Goal: Communication & Community: Ask a question

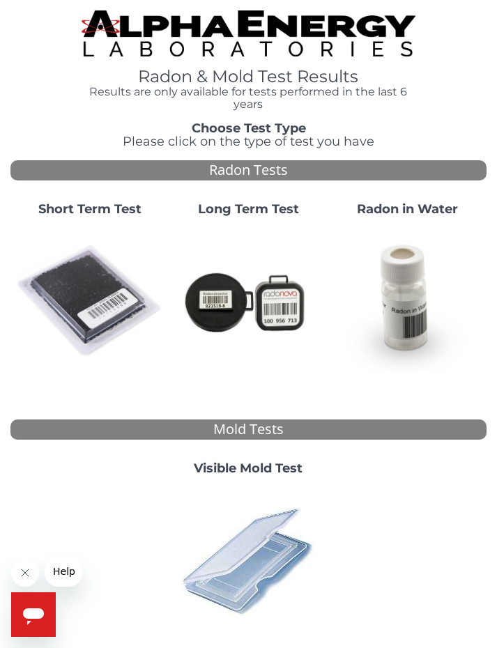
click at [79, 303] on img at bounding box center [90, 302] width 148 height 148
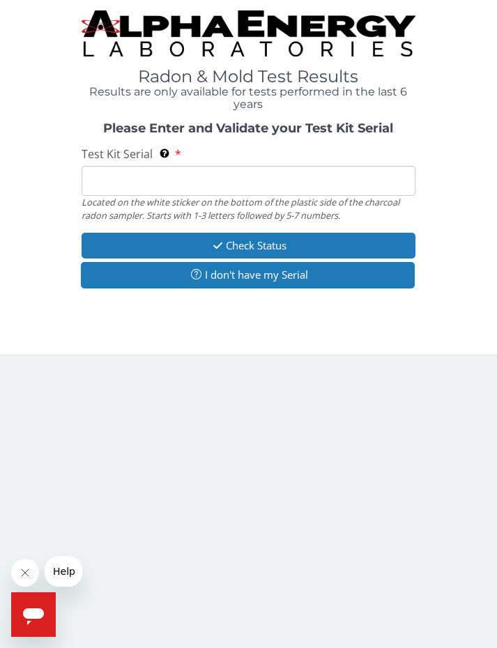
click at [136, 277] on button "I don't have my Serial" at bounding box center [247, 275] width 333 height 26
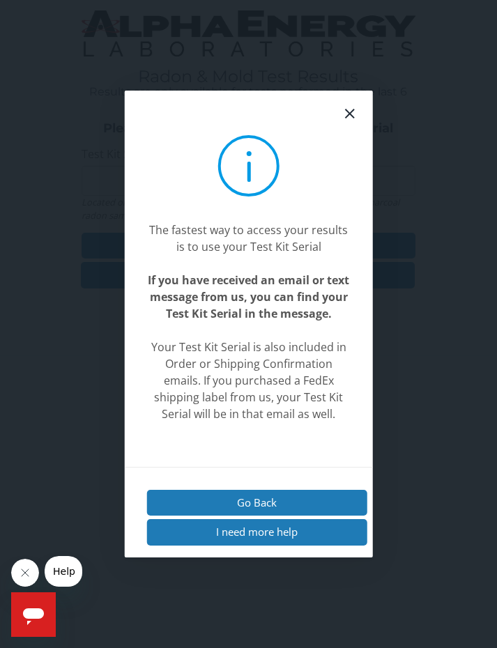
click at [334, 545] on button "I need more help" at bounding box center [256, 532] width 221 height 26
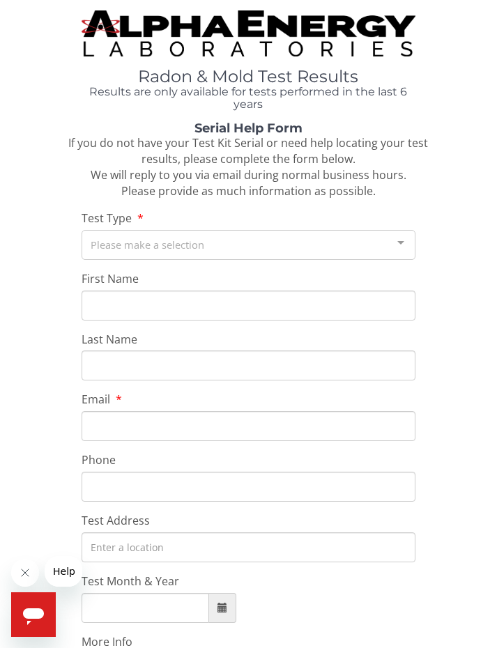
click at [40, 614] on icon "Open messaging window" at bounding box center [33, 616] width 21 height 17
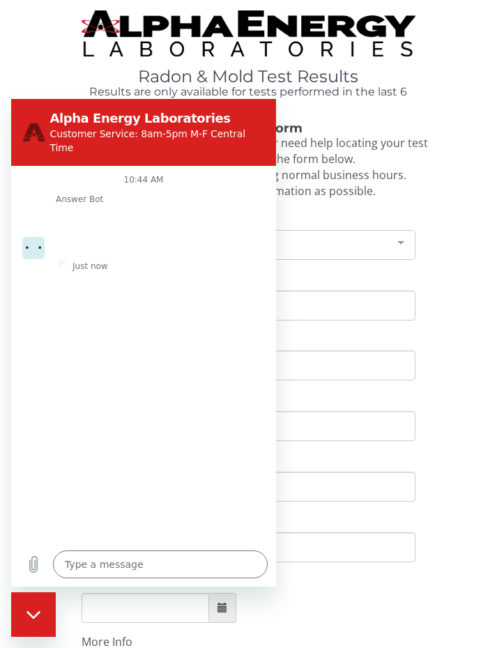
type textarea "x"
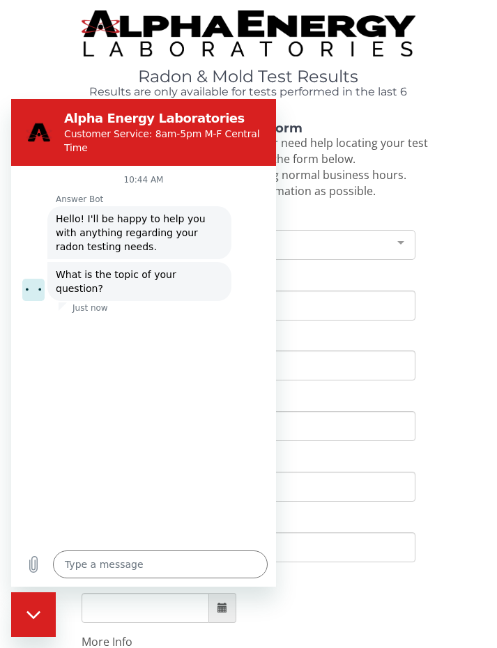
click at [79, 557] on textarea at bounding box center [160, 565] width 215 height 28
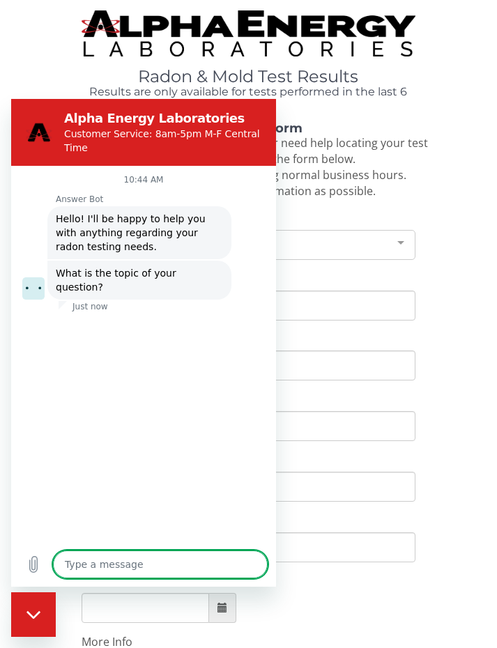
scroll to position [138, 0]
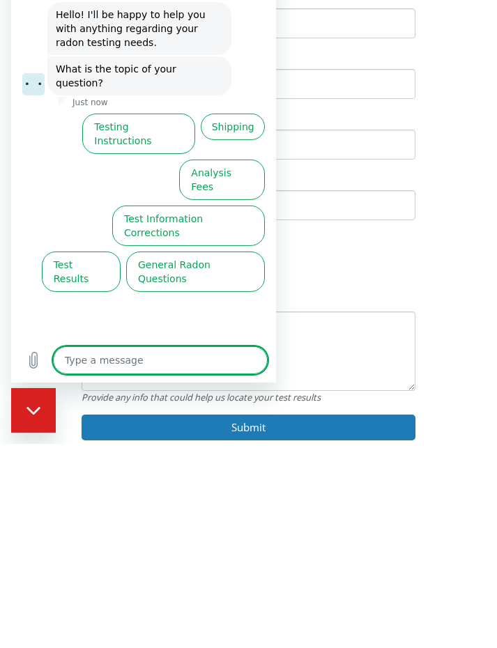
type textarea "r"
type textarea "x"
type textarea "re"
type textarea "x"
type textarea "rep"
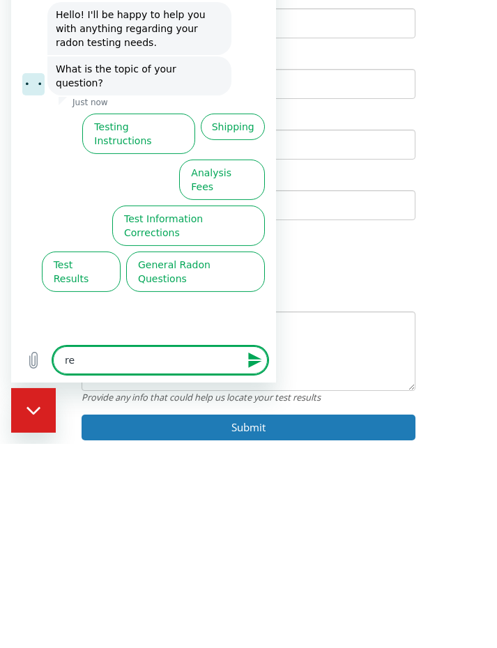
type textarea "x"
type textarea "repr"
type textarea "x"
type textarea "repre"
type textarea "x"
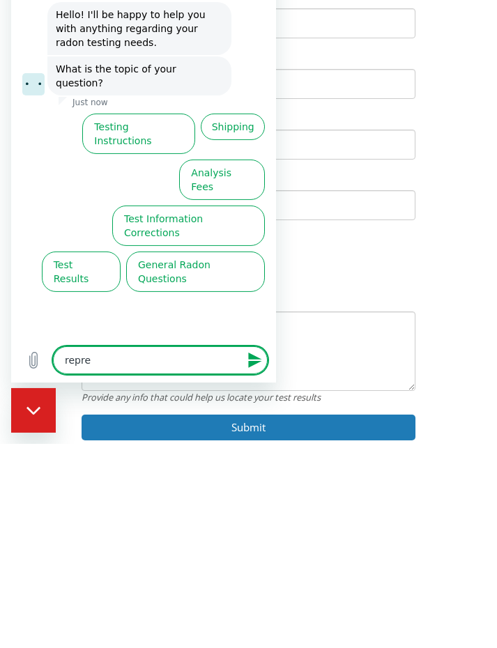
type textarea "repres"
type textarea "x"
type textarea "represe"
type textarea "x"
type textarea "representatives"
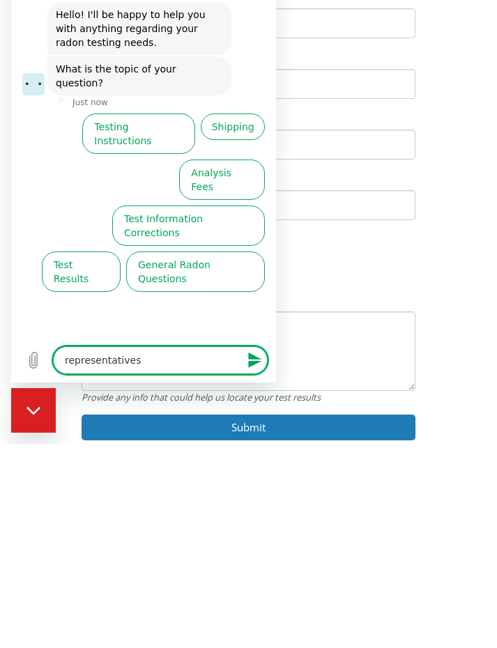
type textarea "x"
type textarea "representatives"
type textarea "x"
type textarea "representatives"
type textarea "x"
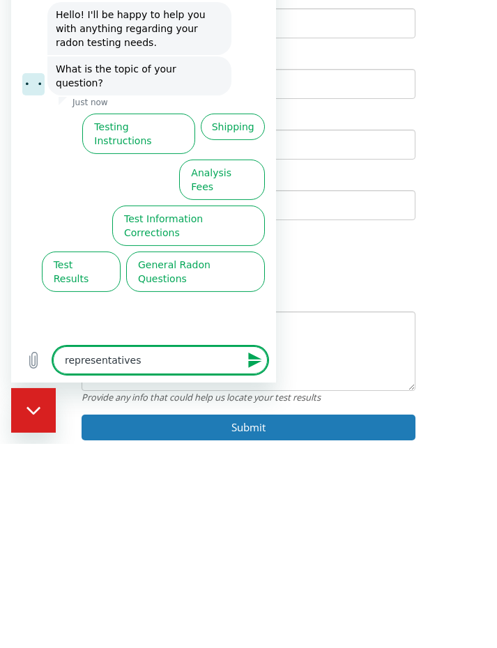
type textarea "representatives"
click at [368, 619] on button "Submit" at bounding box center [248, 632] width 333 height 26
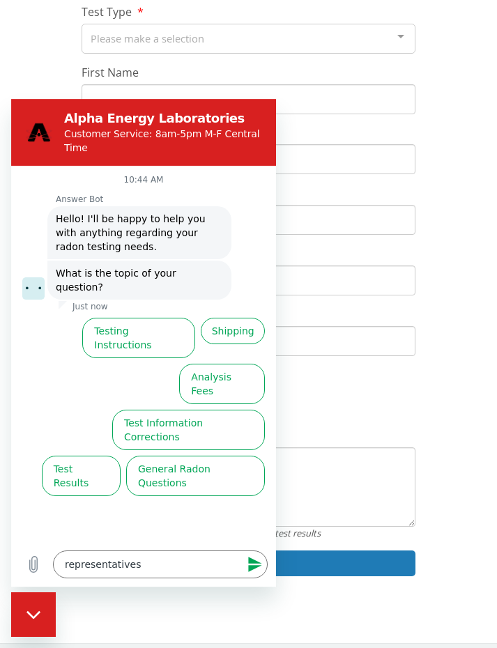
click at [79, 456] on button "Test Results" at bounding box center [81, 476] width 79 height 40
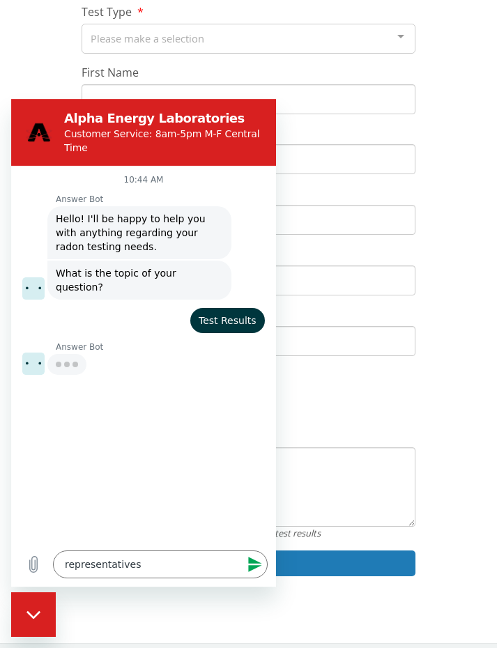
type textarea "x"
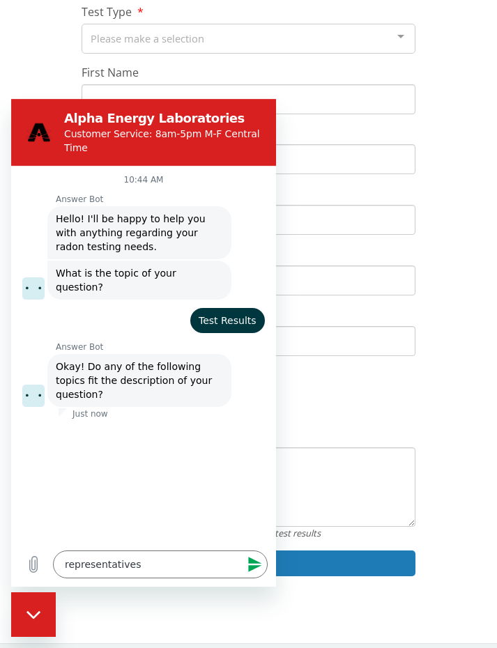
click at [255, 562] on icon "Send message" at bounding box center [254, 564] width 13 height 15
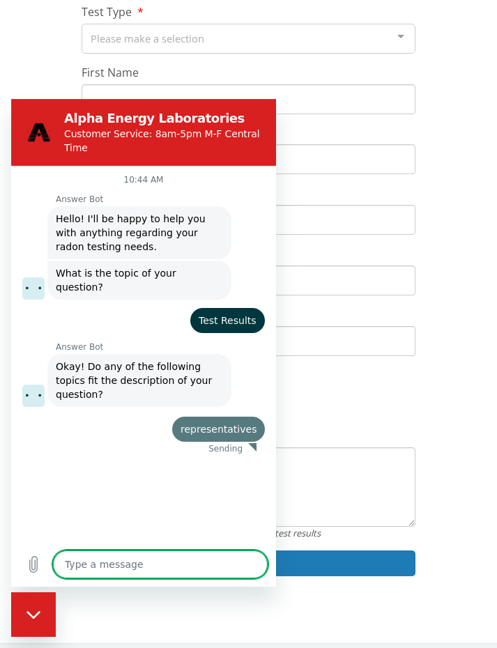
scroll to position [206, 0]
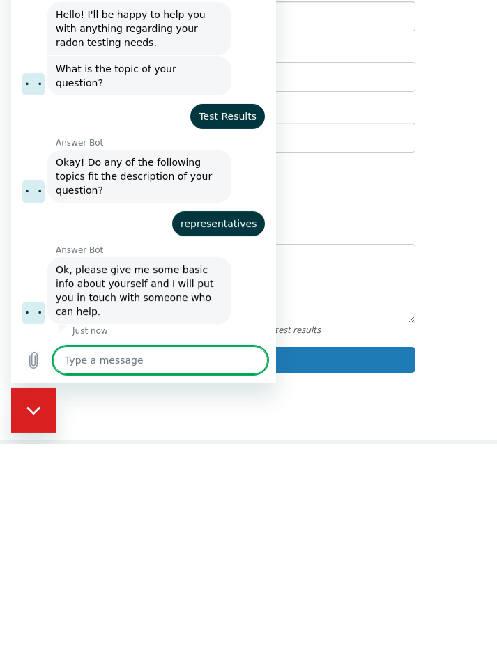
type textarea "x"
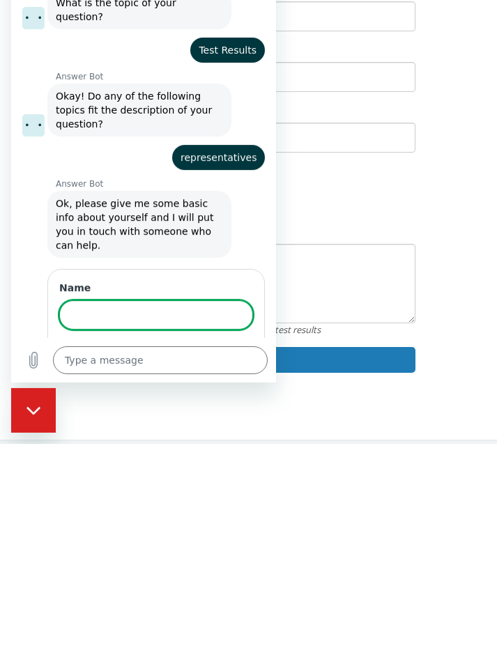
scroll to position [68, 0]
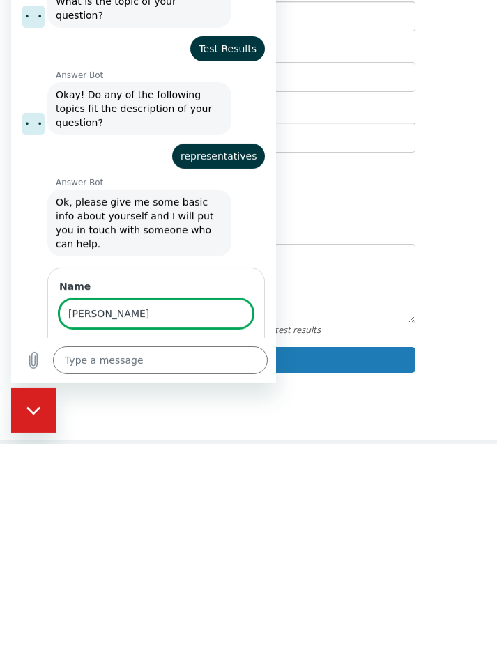
type input "[PERSON_NAME]"
click at [237, 345] on span "Next" at bounding box center [229, 353] width 23 height 17
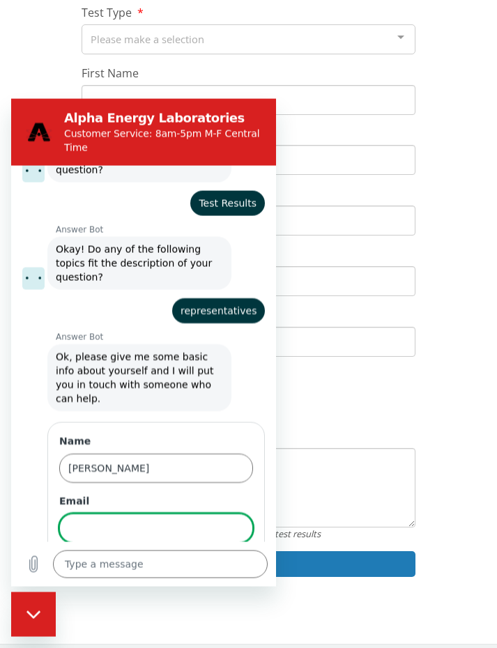
scroll to position [128, 0]
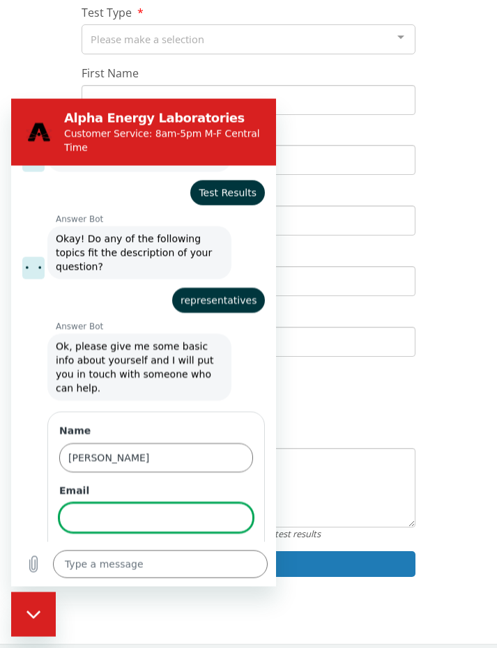
click at [102, 503] on input "Email" at bounding box center [156, 517] width 194 height 29
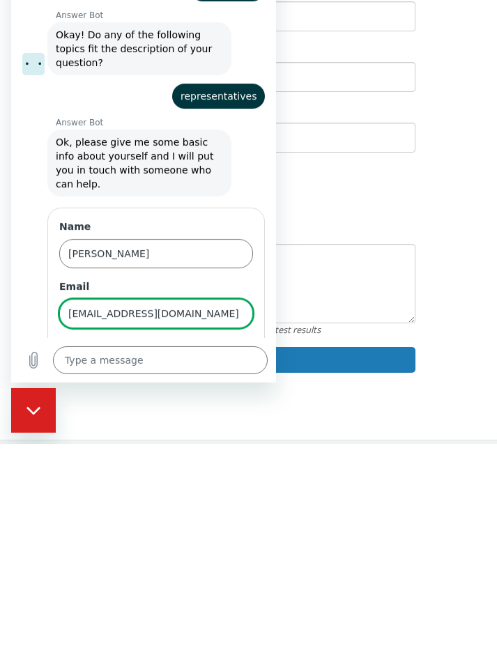
type input "[EMAIL_ADDRESS][DOMAIN_NAME]"
click at [237, 345] on span "Next" at bounding box center [229, 353] width 23 height 17
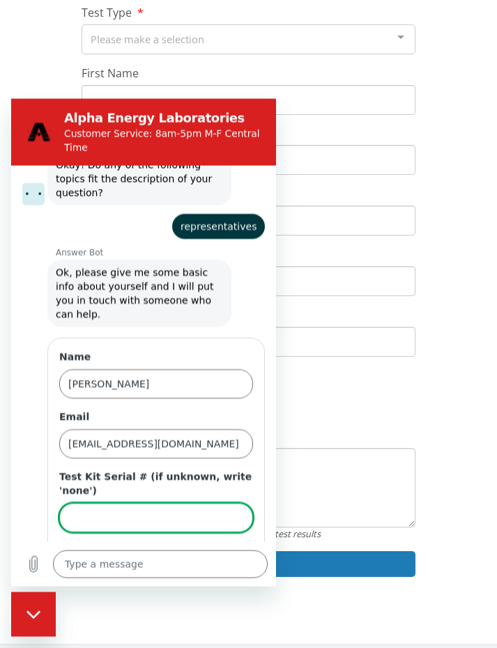
click at [77, 503] on input "Test Kit Serial # (if unknown, write 'none')" at bounding box center [156, 517] width 194 height 29
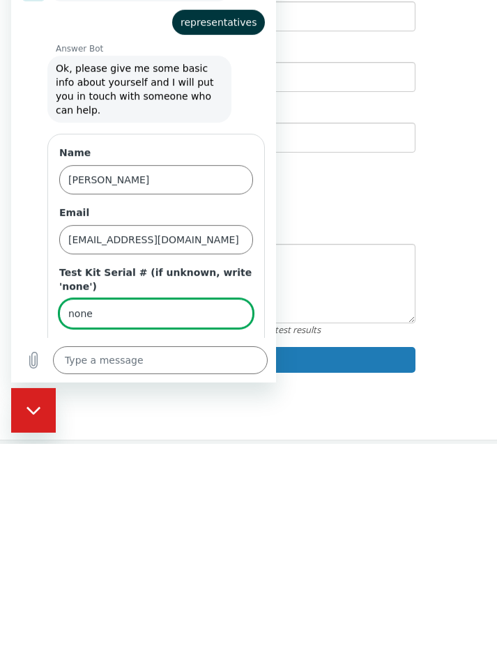
type input "none"
click at [235, 345] on span "Send" at bounding box center [229, 353] width 24 height 17
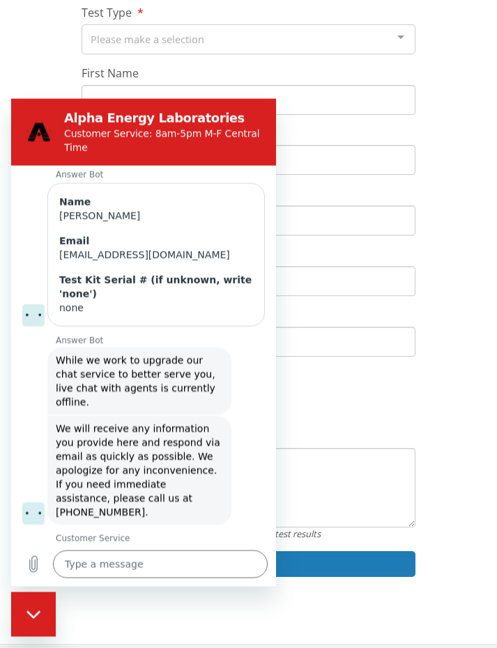
scroll to position [370, 0]
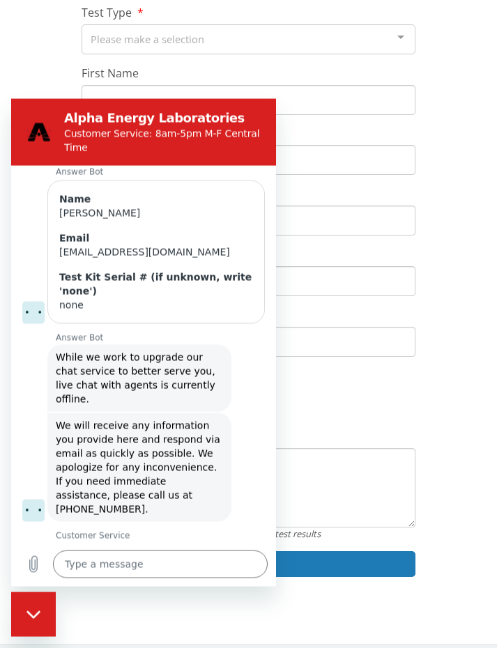
type textarea "x"
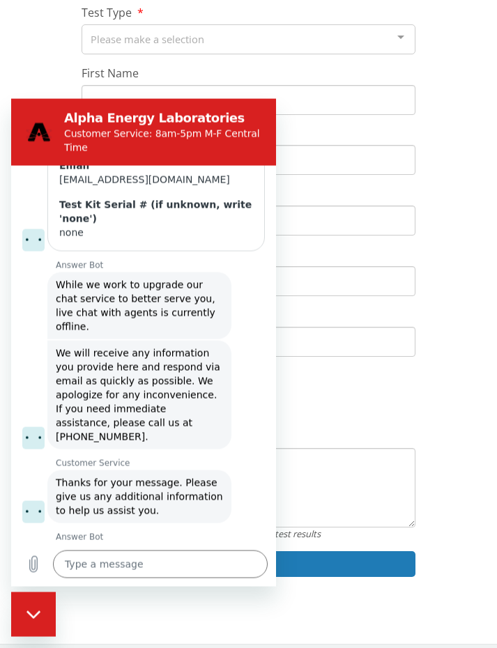
scroll to position [444, 0]
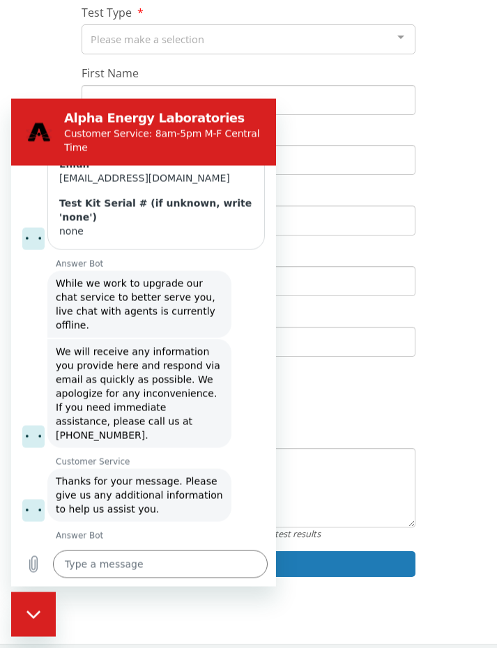
click at [84, 572] on textarea at bounding box center [160, 564] width 215 height 28
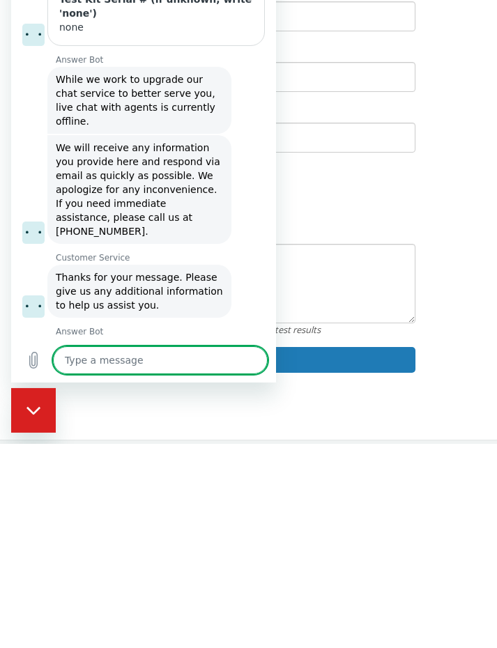
type textarea "r"
type textarea "x"
type textarea "re"
type textarea "x"
type textarea "rep"
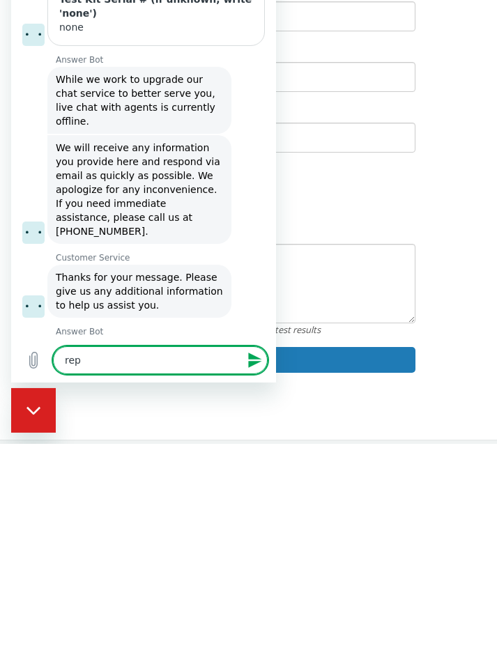
type textarea "x"
type textarea "repr"
type textarea "x"
type textarea "repre"
type textarea "x"
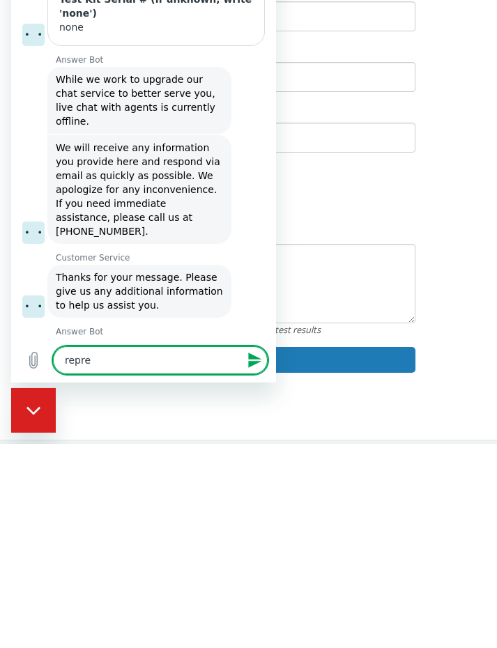
type textarea "repres"
type textarea "x"
type textarea "represe"
type textarea "x"
type textarea "representatives"
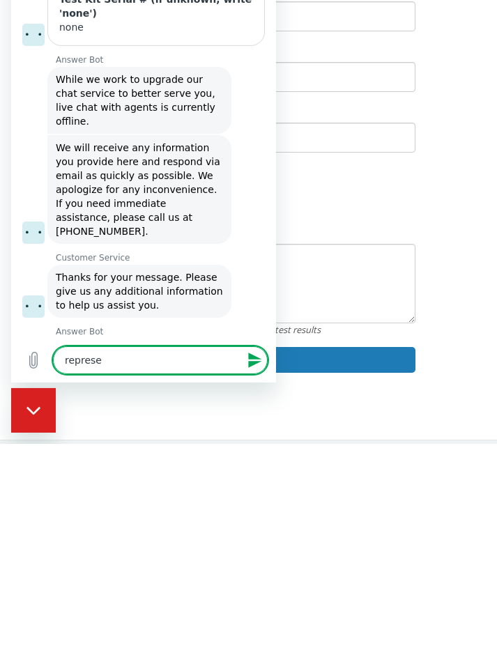
type textarea "x"
type textarea "representatives"
type textarea "x"
type textarea "representatives"
type textarea "x"
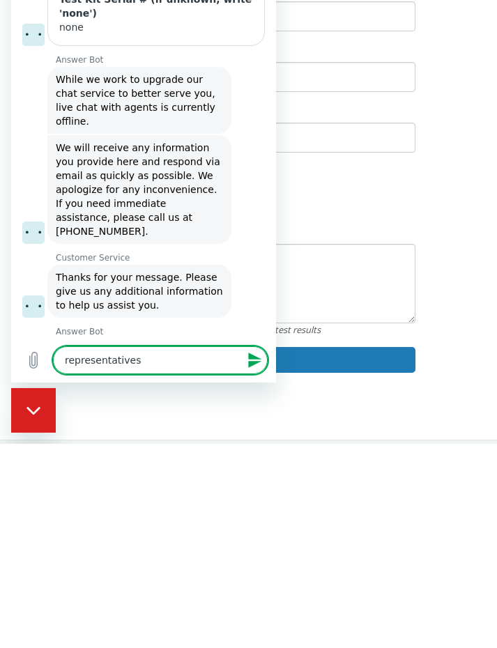
type textarea "representative"
type textarea "x"
type textarea "representative"
click at [252, 358] on icon "Send message" at bounding box center [254, 360] width 13 height 15
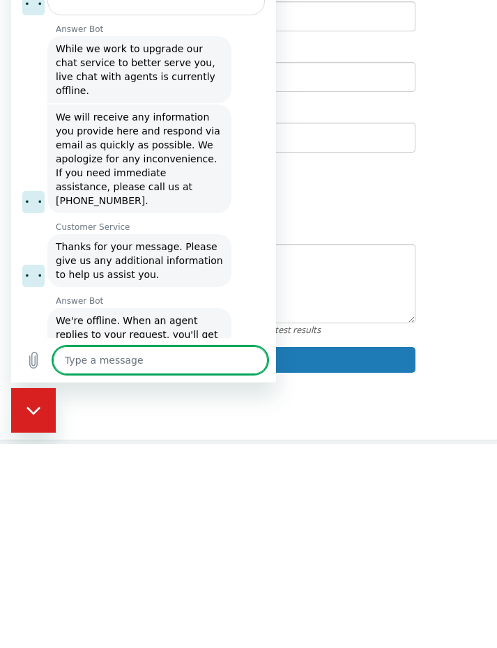
type textarea "x"
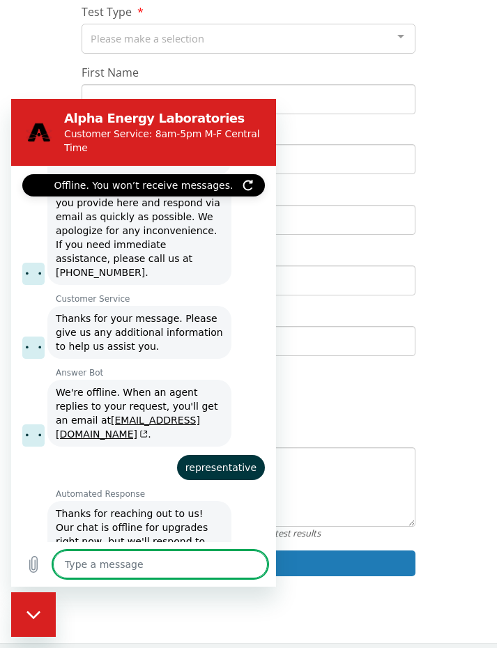
scroll to position [206, 0]
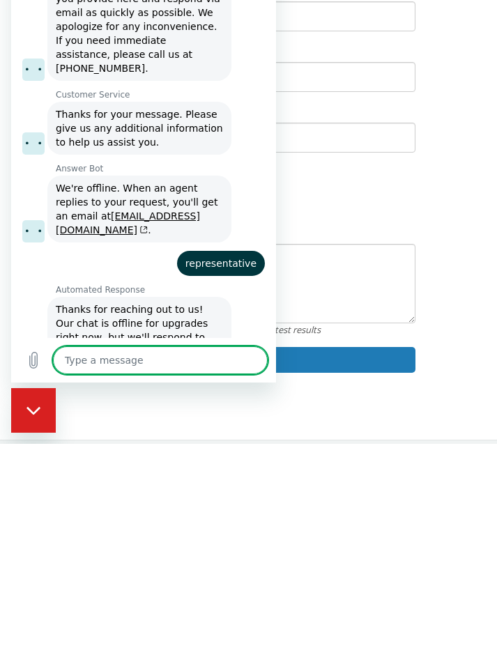
type textarea "r"
type textarea "x"
type textarea "re"
type textarea "x"
type textarea "rep"
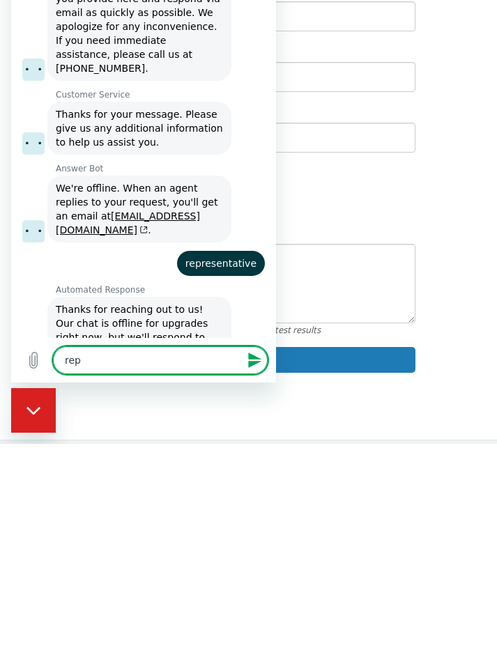
type textarea "x"
type textarea "repr"
type textarea "x"
type textarea "repre"
type textarea "x"
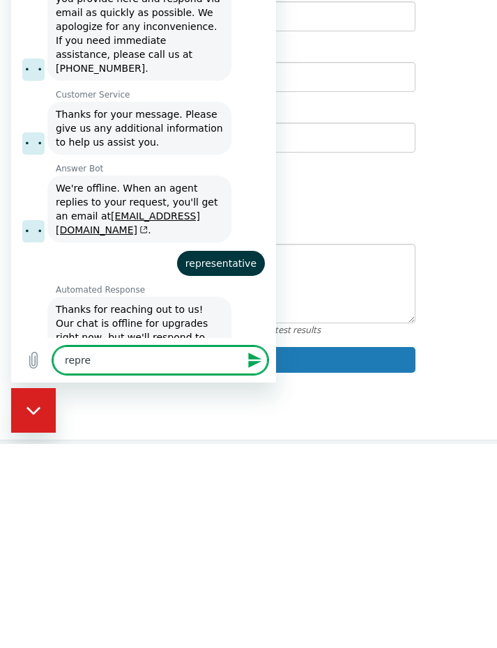
type textarea "repres"
type textarea "x"
type textarea "represe"
type textarea "x"
type textarea "representatives"
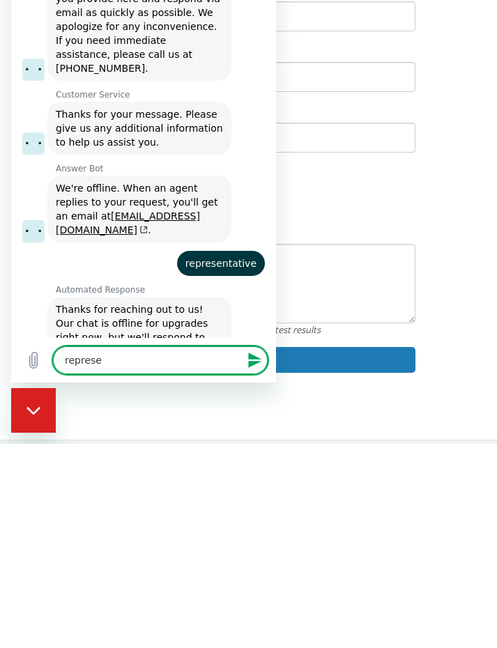
type textarea "x"
type textarea "representatives"
type textarea "x"
type textarea "representatives"
type textarea "x"
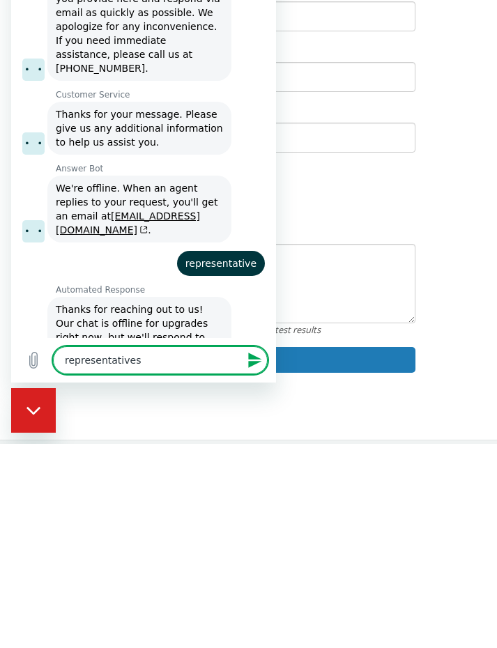
type textarea "representative"
type textarea "x"
type textarea "representative"
click at [243, 356] on button "Send message" at bounding box center [254, 360] width 28 height 28
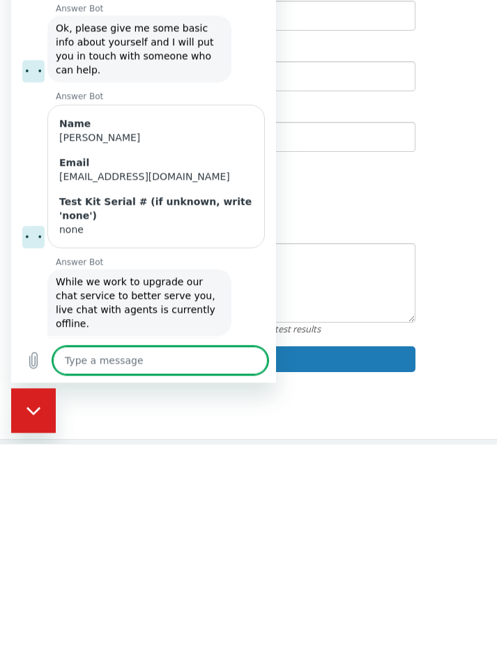
scroll to position [242, 0]
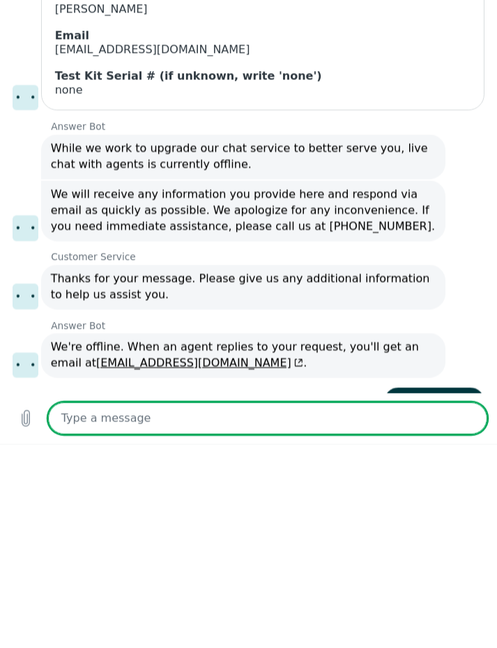
type textarea "x"
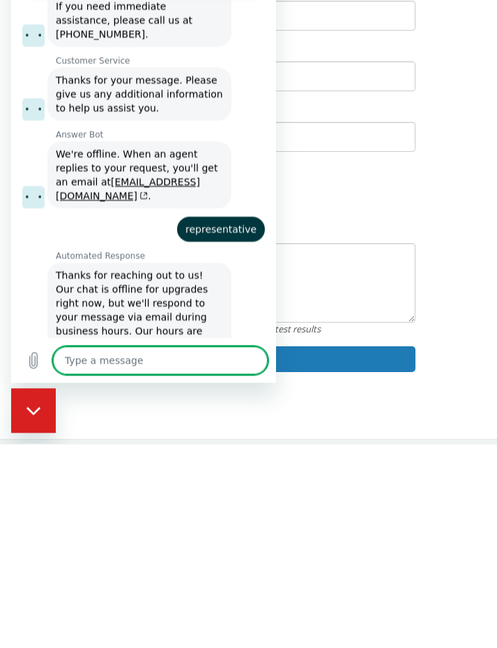
scroll to position [641, 0]
click at [87, 368] on textarea at bounding box center [160, 361] width 215 height 28
type textarea "r"
type textarea "x"
type textarea "re"
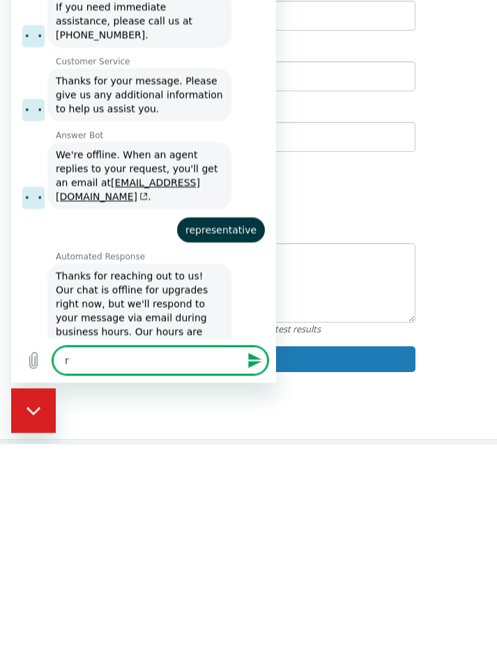
type textarea "x"
type textarea "rep"
type textarea "x"
type textarea "repr"
type textarea "x"
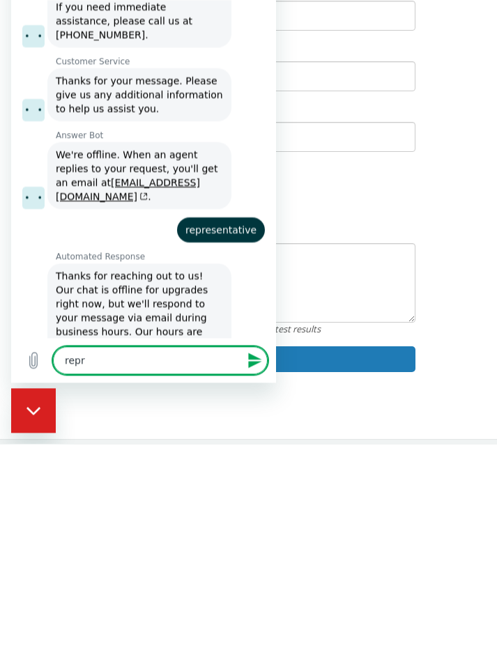
type textarea "repre"
type textarea "x"
type textarea "representatives"
type textarea "x"
type textarea "representatives"
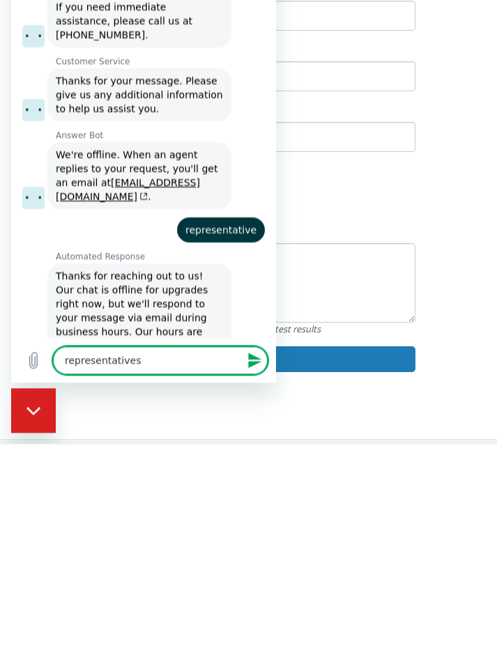
type textarea "x"
type textarea "representatives"
type textarea "x"
type textarea "representative"
type textarea "x"
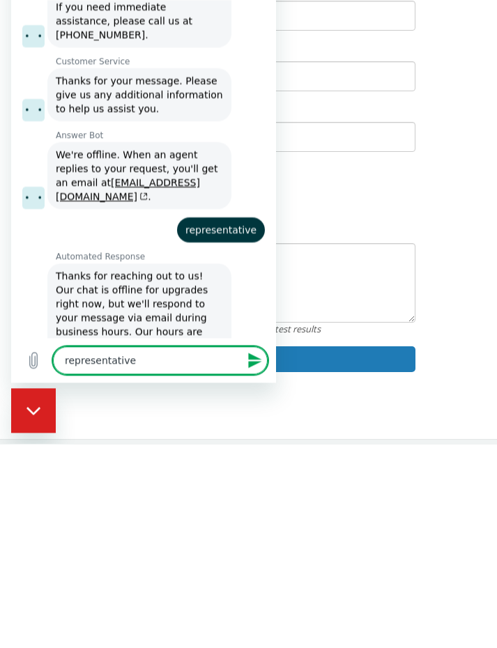
type textarea "representative"
click at [257, 360] on icon "Send message" at bounding box center [255, 361] width 17 height 17
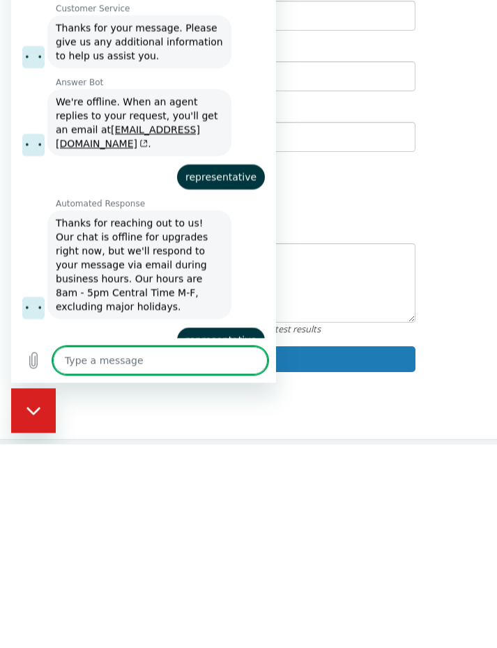
scroll to position [694, 0]
type textarea "x"
type textarea "r"
type textarea "x"
type textarea "re"
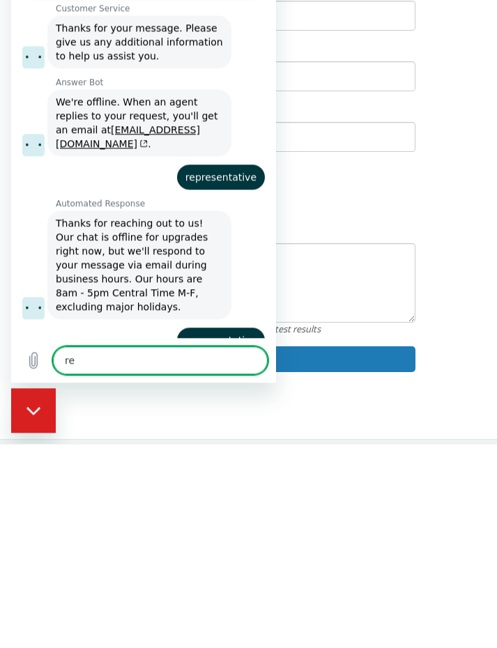
type textarea "x"
type textarea "rep"
type textarea "x"
type textarea "repr"
type textarea "x"
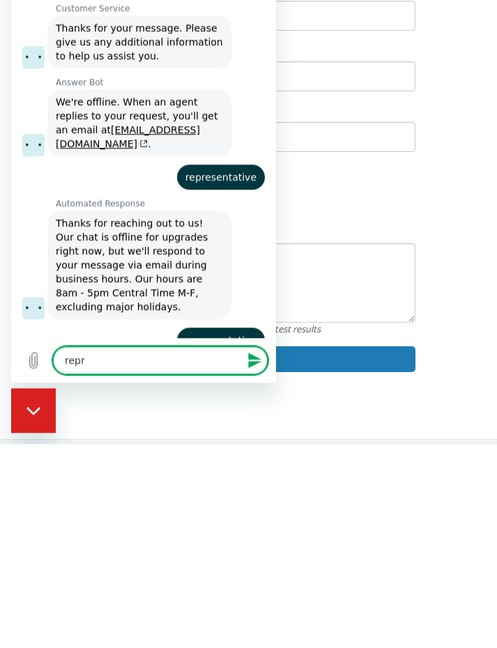
type textarea "repre"
type textarea "x"
type textarea "representatives"
type textarea "x"
type textarea "representatives"
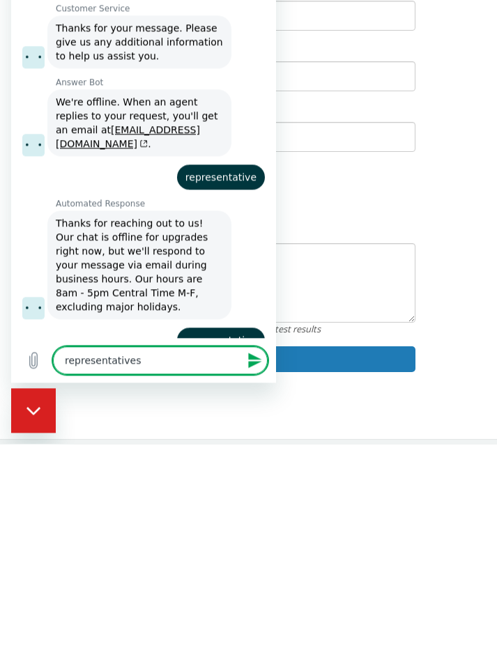
type textarea "x"
type textarea "representatives"
type textarea "x"
type textarea "representative"
type textarea "x"
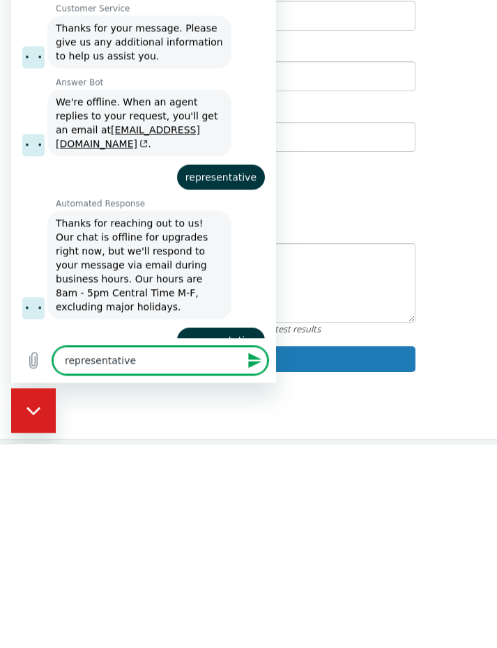
type textarea "representative"
click at [258, 365] on icon "Send message" at bounding box center [255, 361] width 17 height 17
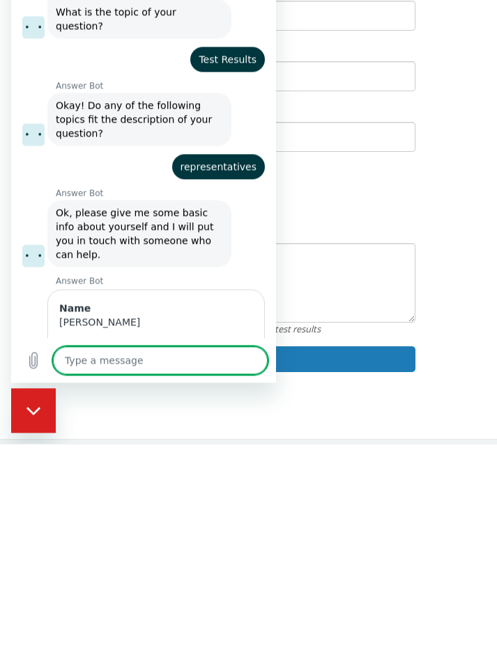
scroll to position [57, 0]
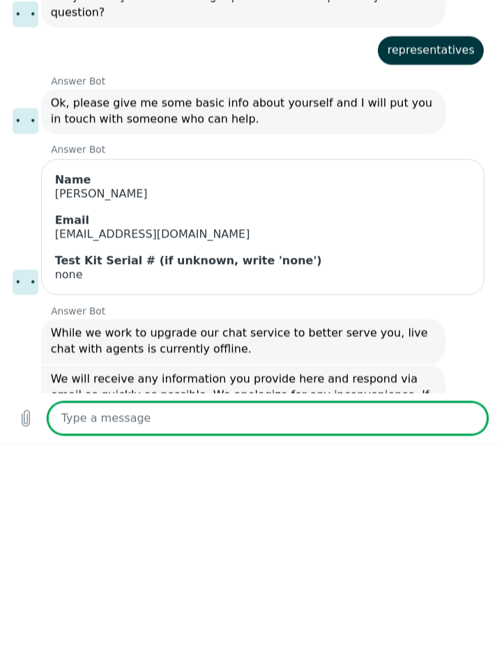
type textarea "x"
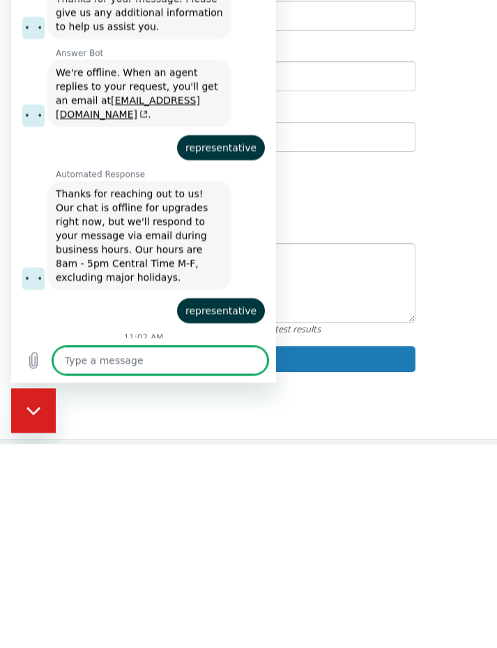
scroll to position [720, 0]
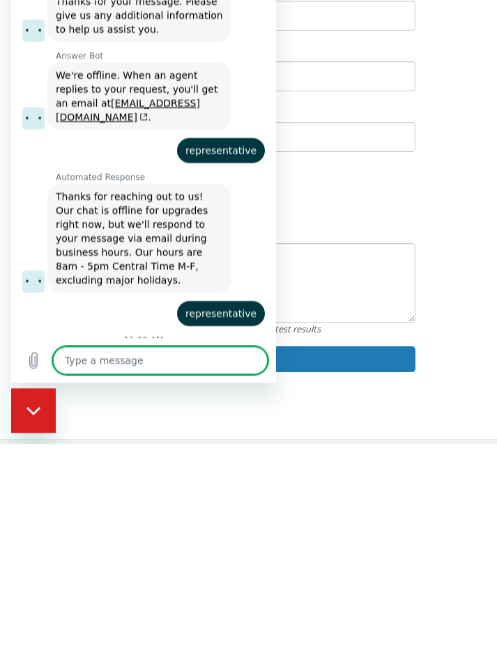
click at [79, 362] on textarea at bounding box center [160, 361] width 215 height 28
type textarea "r"
type textarea "x"
type textarea "re"
type textarea "x"
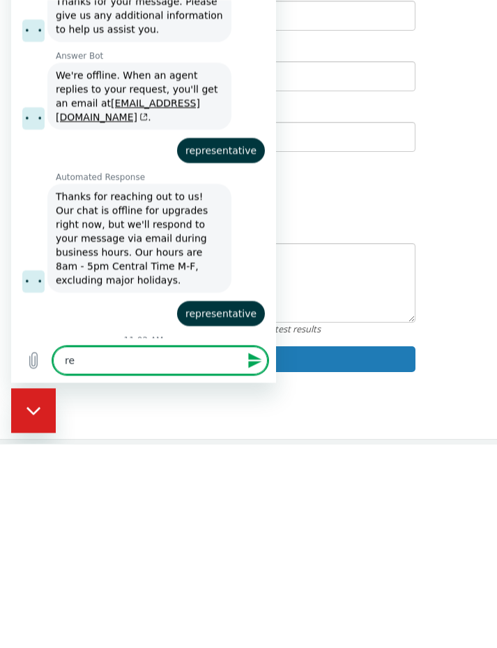
type textarea "rep"
type textarea "x"
type textarea "repr"
type textarea "x"
type textarea "repre"
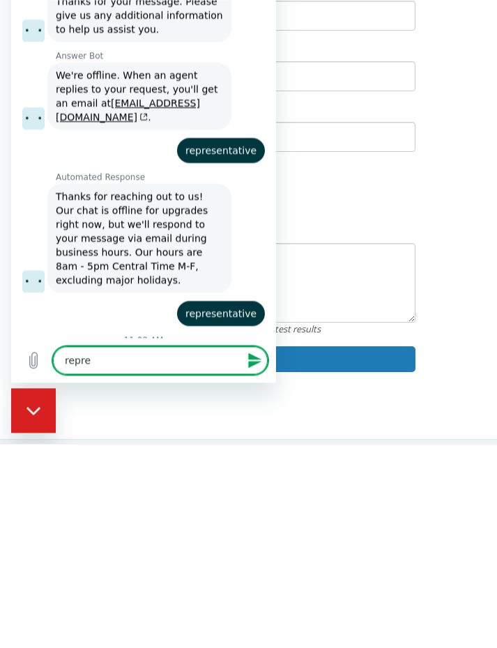
type textarea "x"
type textarea "repres"
type textarea "x"
type textarea "represe"
type textarea "x"
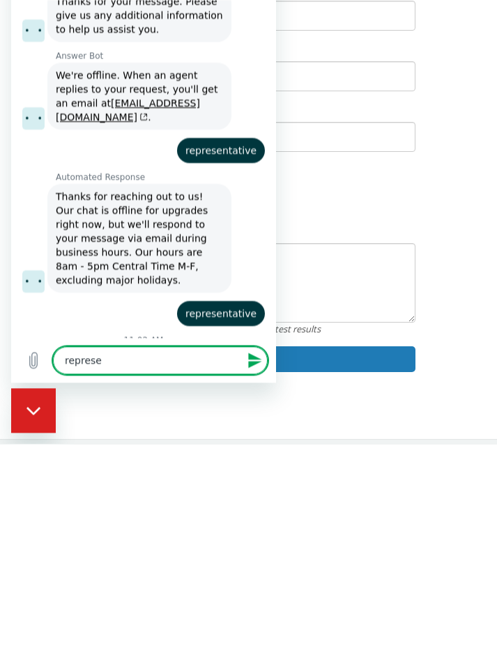
type textarea "represen"
type textarea "x"
type textarea "represent"
type textarea "x"
type textarea "representatives"
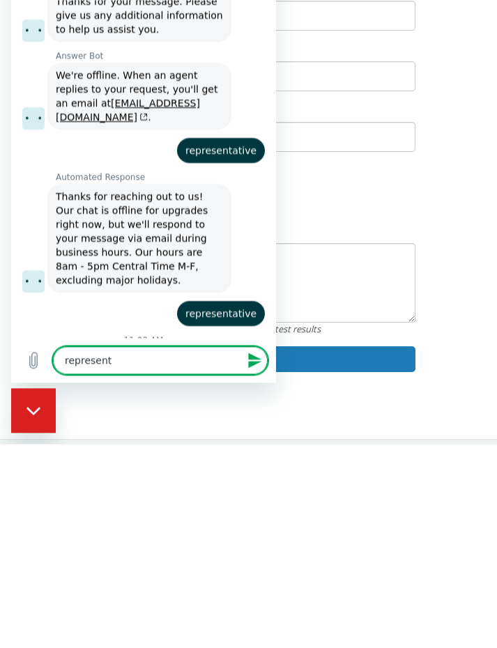
type textarea "x"
type textarea "representatives"
type textarea "x"
type textarea "representatives"
type textarea "x"
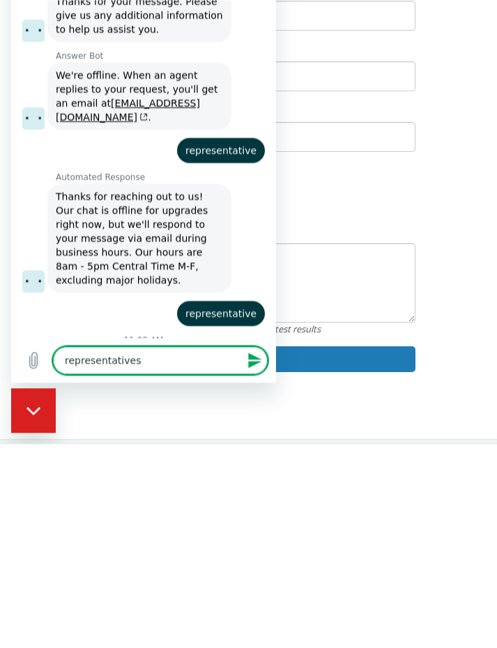
type textarea "representative"
type textarea "x"
type textarea "representative"
click at [255, 363] on icon "Send message" at bounding box center [254, 360] width 13 height 15
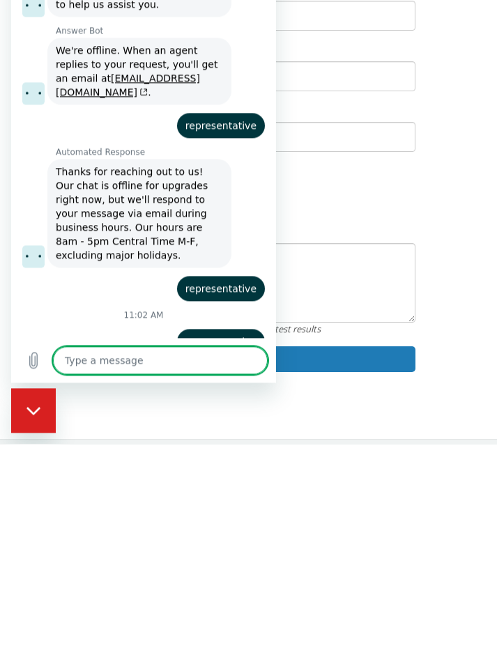
scroll to position [746, 0]
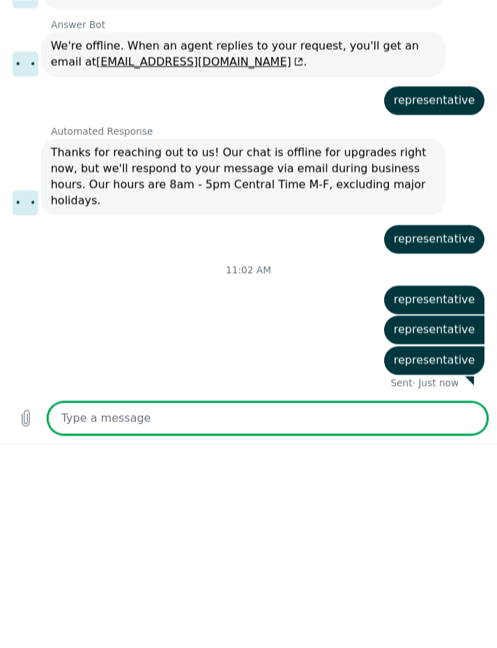
type textarea "x"
